Goal: Find specific page/section: Find specific page/section

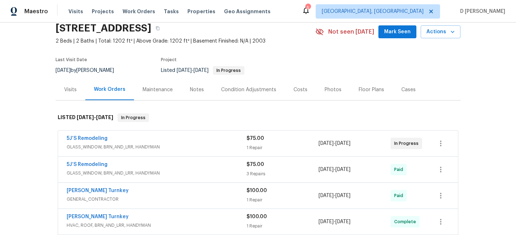
scroll to position [30, 0]
click at [142, 149] on span "GLASS_WINDOW, BRN_AND_LRR, HANDYMAN" at bounding box center [157, 146] width 180 height 7
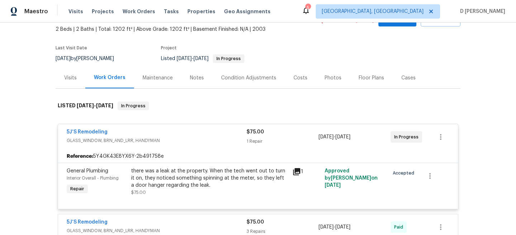
scroll to position [42, 0]
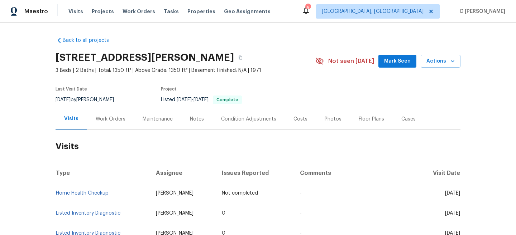
scroll to position [26, 0]
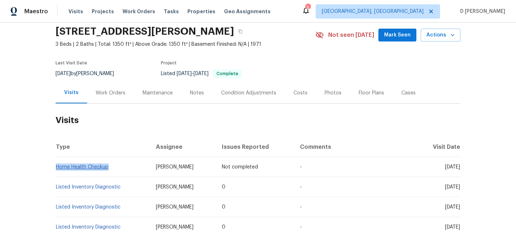
drag, startPoint x: 113, startPoint y: 168, endPoint x: 57, endPoint y: 166, distance: 55.9
click at [57, 166] on td "Home Health Checkup" at bounding box center [103, 167] width 95 height 20
copy link "Home Health Checkup"
drag, startPoint x: 182, startPoint y: 168, endPoint x: 152, endPoint y: 166, distance: 30.6
click at [152, 166] on td "Lee Privette" at bounding box center [183, 167] width 66 height 20
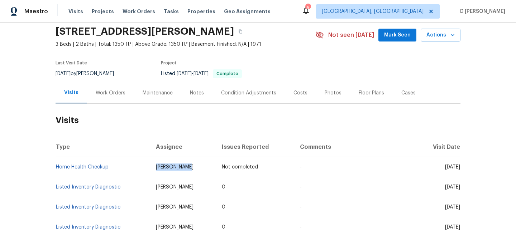
copy span "Lee Privette"
drag, startPoint x: 111, startPoint y: 168, endPoint x: 57, endPoint y: 167, distance: 53.4
click at [57, 167] on td "Home Health Checkup" at bounding box center [103, 167] width 95 height 20
copy link "Home Health Checkup"
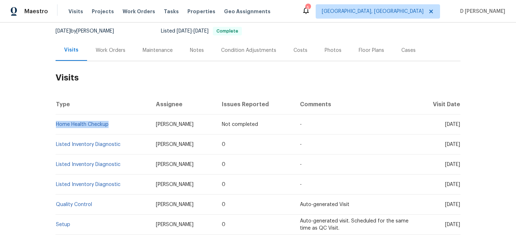
drag, startPoint x: 431, startPoint y: 143, endPoint x: 448, endPoint y: 144, distance: 16.9
click at [448, 144] on span "Wed, Aug 27 2025" at bounding box center [452, 144] width 15 height 5
copy span "Aug 27"
drag, startPoint x: 111, startPoint y: 127, endPoint x: 58, endPoint y: 127, distance: 53.0
click at [58, 127] on td "Home Health Checkup" at bounding box center [103, 125] width 95 height 20
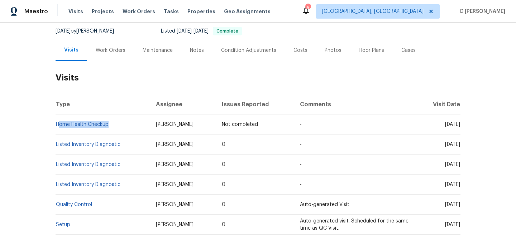
click at [85, 103] on th "Type" at bounding box center [103, 105] width 95 height 20
drag, startPoint x: 112, startPoint y: 123, endPoint x: 57, endPoint y: 123, distance: 54.8
click at [57, 123] on td "Home Health Checkup" at bounding box center [103, 125] width 95 height 20
copy link "Home Health Checkup"
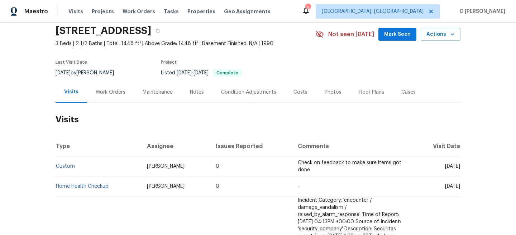
scroll to position [28, 0]
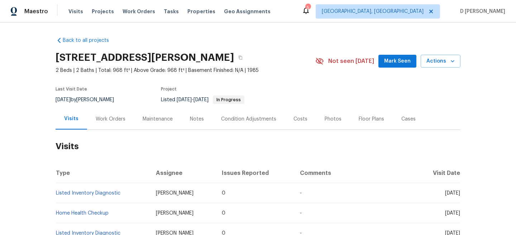
click at [97, 120] on div "Work Orders" at bounding box center [111, 119] width 30 height 7
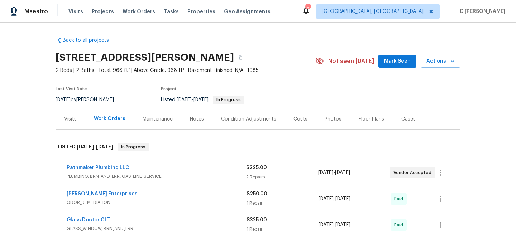
click at [87, 173] on span "PLUMBING, BRN_AND_LRR, GAS_LINE_SERVICE" at bounding box center [157, 176] width 180 height 7
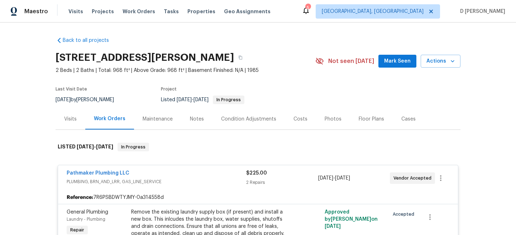
click at [65, 122] on div "Visits" at bounding box center [70, 119] width 13 height 7
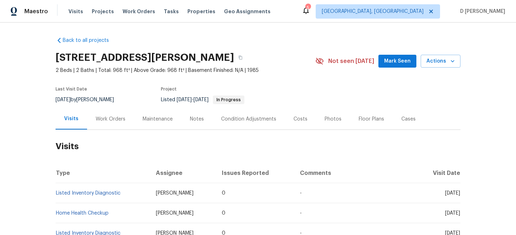
click at [115, 117] on div "Work Orders" at bounding box center [111, 119] width 30 height 7
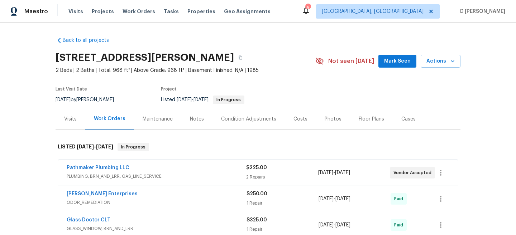
scroll to position [65, 0]
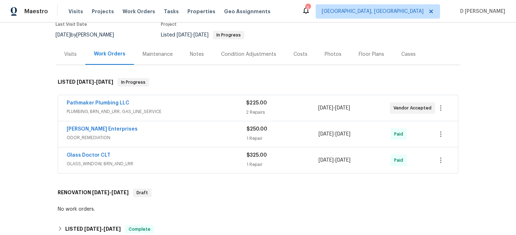
click at [145, 107] on div "Pathmaker Plumbing LLC" at bounding box center [157, 104] width 180 height 9
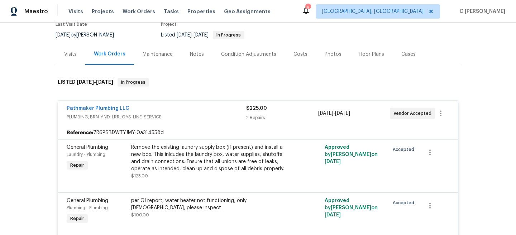
scroll to position [104, 0]
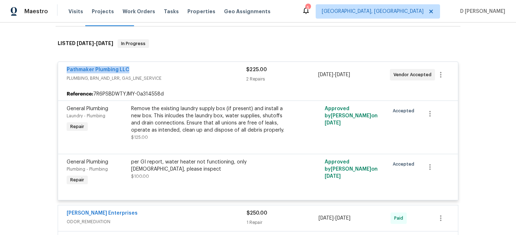
drag, startPoint x: 63, startPoint y: 70, endPoint x: 162, endPoint y: 70, distance: 98.9
click at [162, 70] on div "Pathmaker Plumbing LLC PLUMBING, BRN_AND_LRR, GAS_LINE_SERVICE $225.00 2 Repair…" at bounding box center [258, 75] width 400 height 26
copy link "Pathmaker Plumbing LLC"
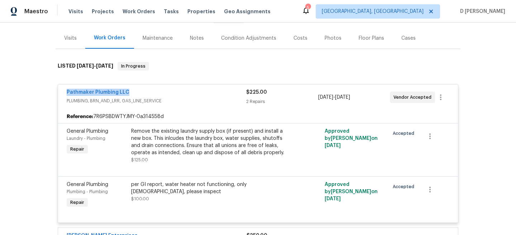
scroll to position [81, 0]
click at [75, 39] on div "Visits" at bounding box center [70, 37] width 13 height 7
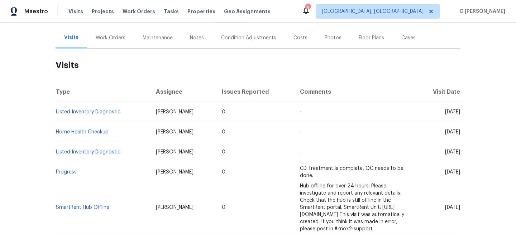
drag, startPoint x: 431, startPoint y: 111, endPoint x: 447, endPoint y: 111, distance: 15.8
click at [447, 111] on span "Wed, Sep 17 2025" at bounding box center [452, 112] width 15 height 5
copy span "Sep 17"
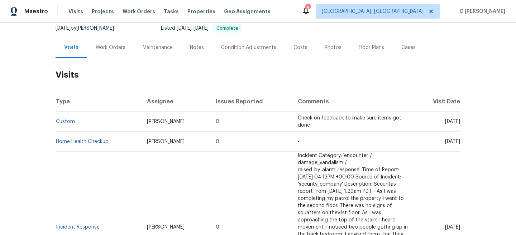
click at [116, 46] on div "Work Orders" at bounding box center [111, 47] width 30 height 7
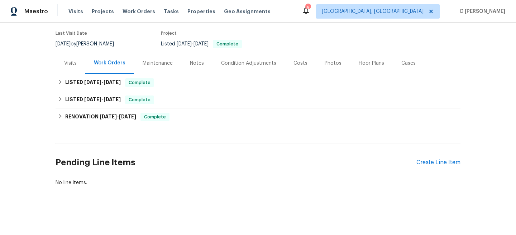
click at [67, 66] on div "Visits" at bounding box center [70, 63] width 13 height 7
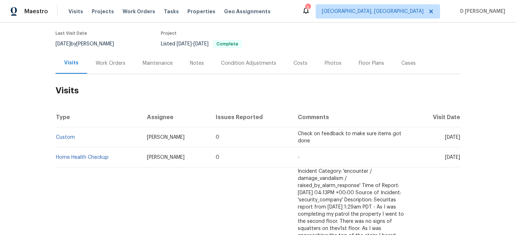
scroll to position [72, 0]
